Goal: Obtain resource: Obtain resource

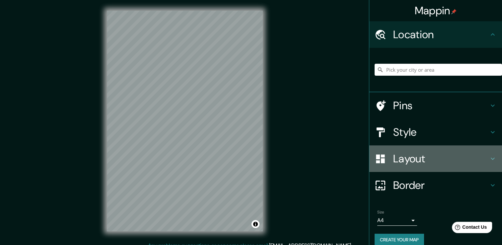
click at [410, 158] on h4 "Layout" at bounding box center [441, 158] width 96 height 13
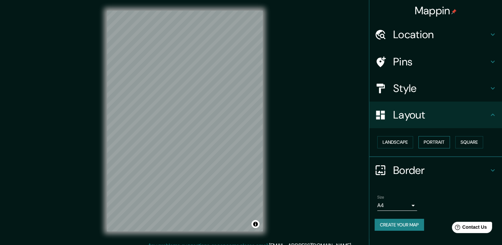
click at [427, 140] on button "Portrait" at bounding box center [434, 142] width 32 height 12
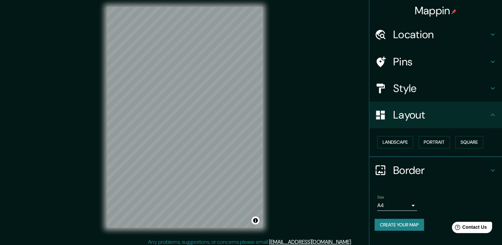
scroll to position [7, 0]
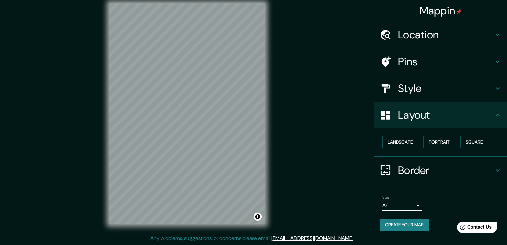
click at [412, 202] on body "Mappin Location Pins Style Layout Landscape Portrait Square Border Choose a bor…" at bounding box center [253, 115] width 507 height 245
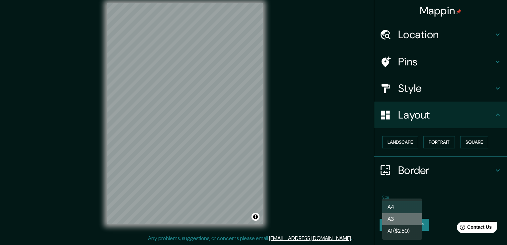
click at [401, 218] on li "A3" at bounding box center [402, 219] width 40 height 12
type input "a4"
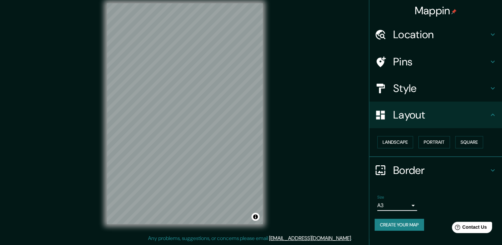
click at [403, 225] on button "Create your map" at bounding box center [399, 225] width 49 height 12
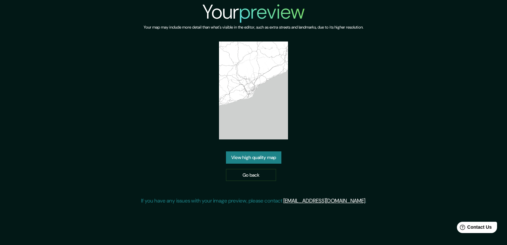
click at [260, 157] on link "View high quality map" at bounding box center [253, 157] width 55 height 12
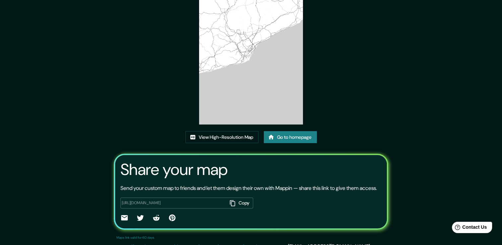
scroll to position [68, 0]
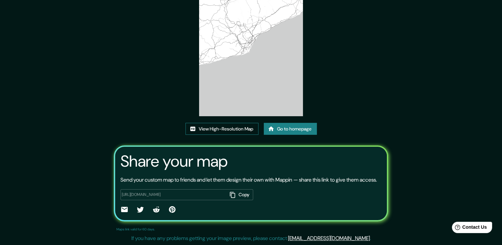
click at [216, 123] on link "View High-Resolution Map" at bounding box center [221, 129] width 73 height 12
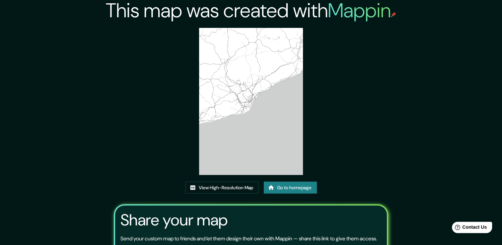
scroll to position [0, 0]
